Goal: Information Seeking & Learning: Learn about a topic

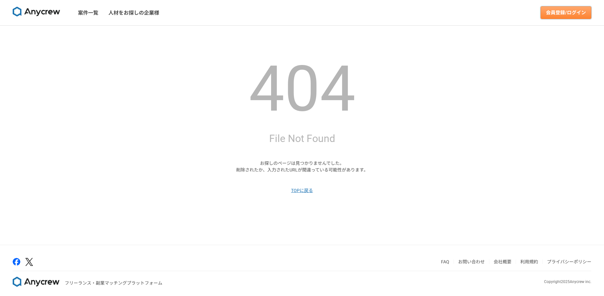
click at [574, 17] on link "会員登録/ログイン" at bounding box center [566, 12] width 51 height 13
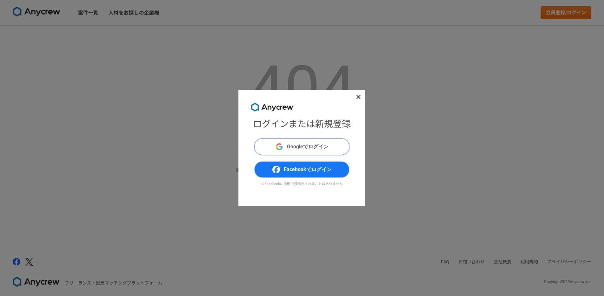
click at [309, 152] on button "Googleでログイン" at bounding box center [301, 147] width 95 height 16
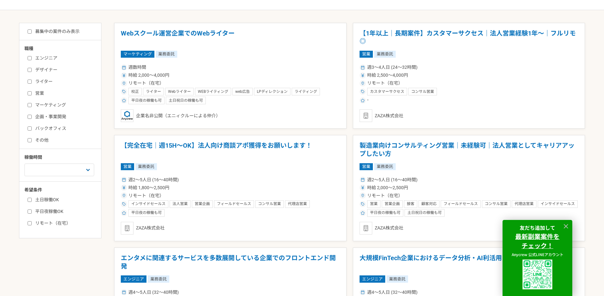
scroll to position [134, 0]
click at [43, 57] on label "エンジニア" at bounding box center [64, 58] width 73 height 7
click at [32, 57] on input "エンジニア" at bounding box center [30, 58] width 4 height 4
checkbox input "true"
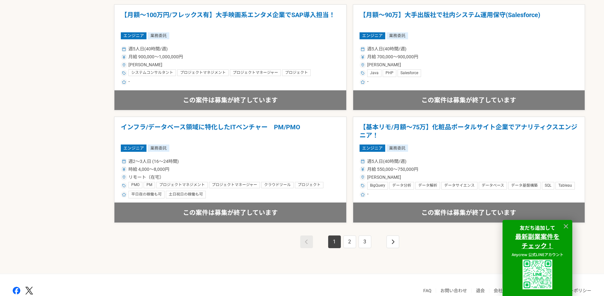
scroll to position [1084, 0]
